Goal: Navigation & Orientation: Find specific page/section

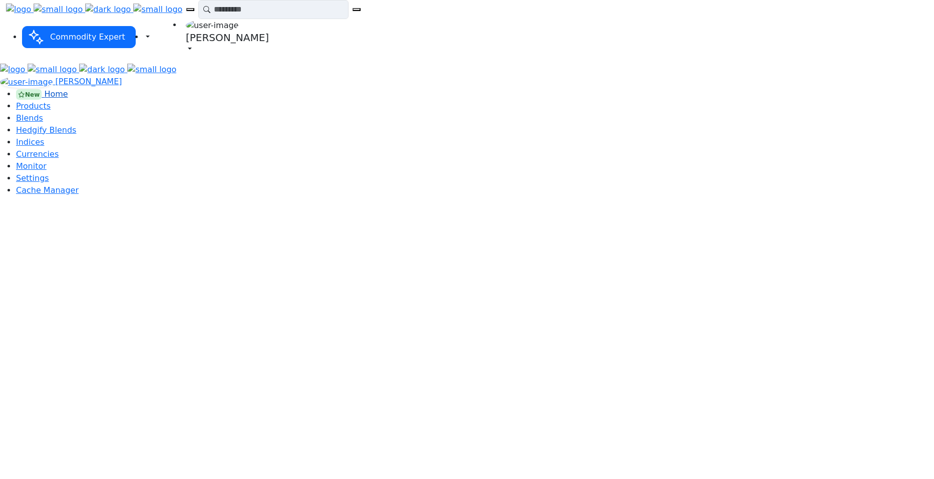
click at [44, 89] on span "Home" at bounding box center [56, 94] width 24 height 10
